Goal: Find specific page/section: Find specific page/section

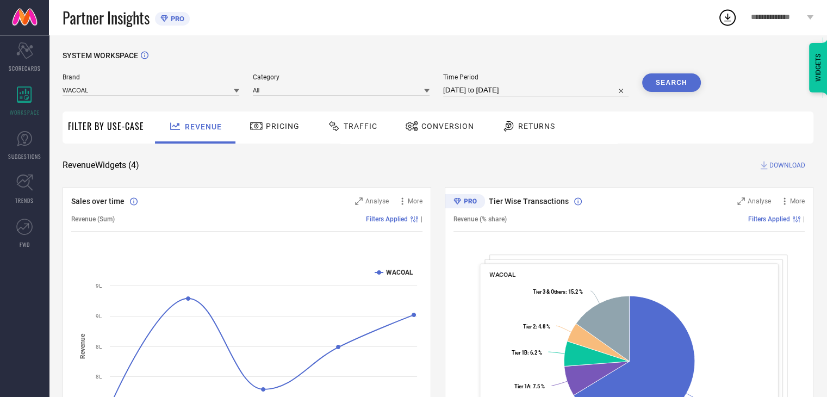
click at [23, 18] on link at bounding box center [24, 17] width 49 height 35
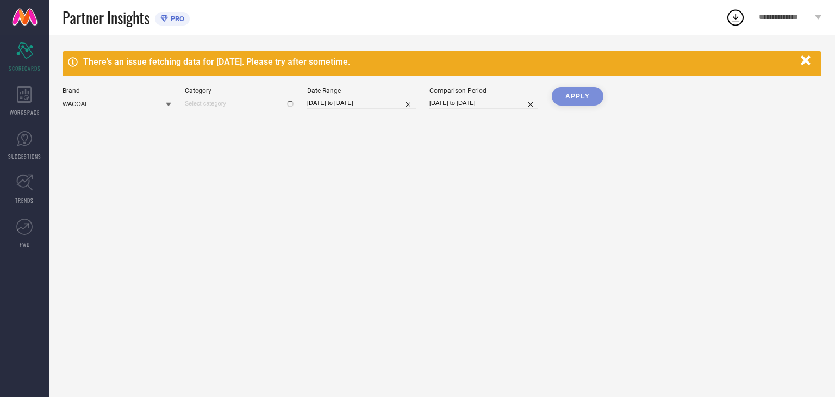
type input "All"
